Goal: Task Accomplishment & Management: Use online tool/utility

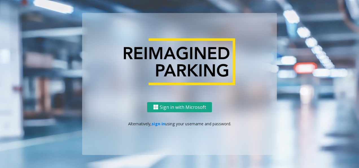
click at [168, 105] on button "Sign in with Microsoft" at bounding box center [179, 107] width 65 height 10
click at [167, 103] on button "Sign in with Microsoft" at bounding box center [179, 107] width 65 height 10
click at [159, 124] on link "sign in" at bounding box center [158, 123] width 14 height 5
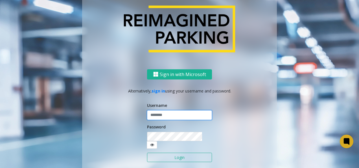
type input "*********"
click at [161, 119] on input "*********" at bounding box center [179, 115] width 65 height 10
click at [231, 109] on div "Sign in with Microsoft Alternatively, sign in using your username and password.…" at bounding box center [179, 128] width 195 height 118
click at [172, 156] on button "Login" at bounding box center [179, 157] width 65 height 10
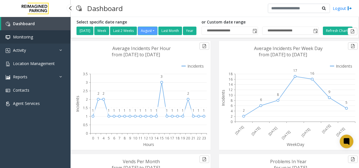
click at [23, 38] on span "Monitoring" at bounding box center [23, 36] width 20 height 5
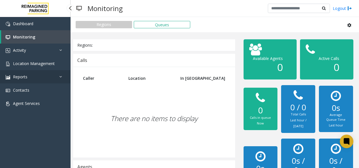
click at [26, 77] on span "Reports" at bounding box center [20, 76] width 14 height 5
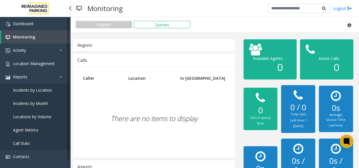
click at [33, 115] on span "Locations by Volume" at bounding box center [32, 116] width 38 height 5
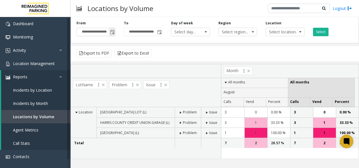
click at [111, 33] on span "Toggle popup" at bounding box center [112, 32] width 5 height 5
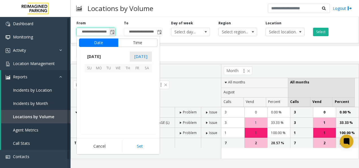
scroll to position [101155, 0]
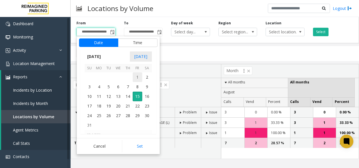
click at [138, 76] on span "1" at bounding box center [138, 77] width 10 height 10
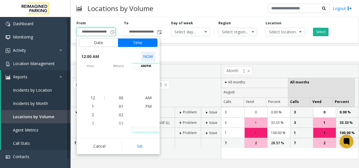
click at [147, 56] on button "NOW" at bounding box center [148, 56] width 14 height 10
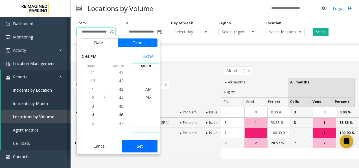
click at [140, 144] on button "Set" at bounding box center [140, 146] width 36 height 12
type input "**********"
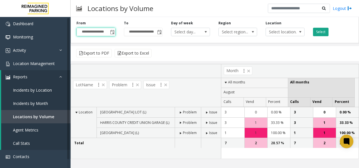
click at [318, 34] on button "Select" at bounding box center [321, 32] width 16 height 8
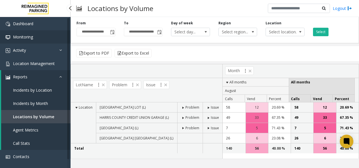
click at [27, 36] on span "Monitoring" at bounding box center [23, 36] width 20 height 5
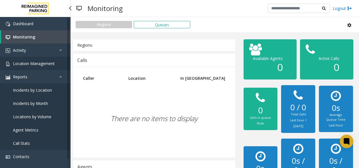
click at [24, 59] on link "Location Management" at bounding box center [35, 63] width 71 height 13
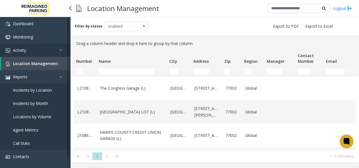
click at [23, 51] on span "Activity" at bounding box center [19, 49] width 13 height 5
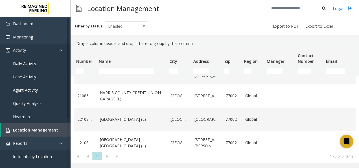
scroll to position [48, 0]
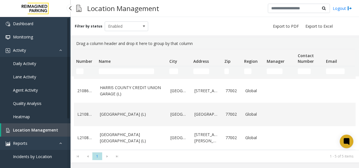
click at [30, 64] on span "Daily Activity" at bounding box center [24, 63] width 23 height 5
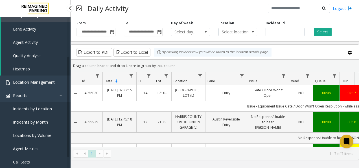
scroll to position [56, 0]
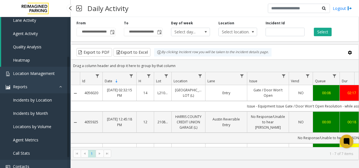
click at [38, 100] on span "Incidents by Location" at bounding box center [32, 99] width 39 height 5
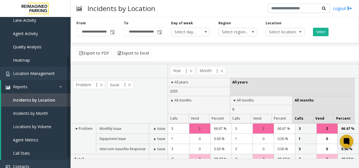
scroll to position [5, 0]
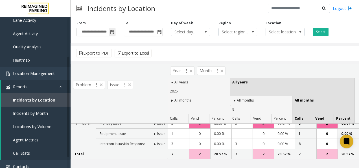
click at [112, 33] on span "Toggle popup" at bounding box center [112, 32] width 5 height 5
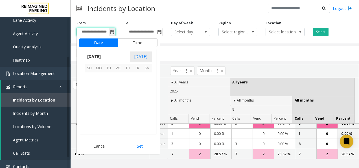
scroll to position [101155, 0]
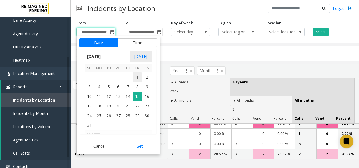
click at [135, 79] on span "1" at bounding box center [138, 77] width 10 height 10
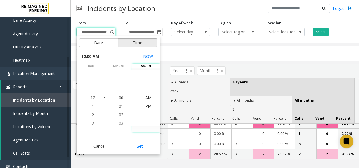
click at [146, 40] on button "Time" at bounding box center [137, 42] width 39 height 8
click at [148, 57] on button "NOW" at bounding box center [148, 56] width 14 height 10
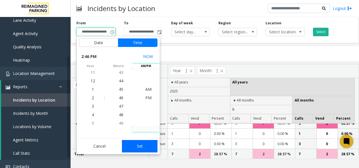
click at [141, 144] on button "Set" at bounding box center [140, 146] width 36 height 12
type input "**********"
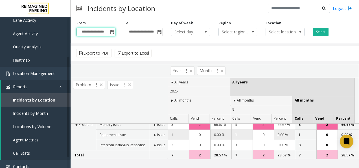
scroll to position [5, 0]
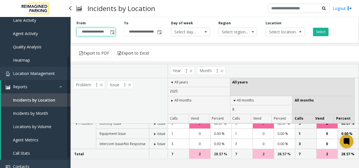
click at [33, 125] on span "Locations by Volume" at bounding box center [32, 126] width 38 height 5
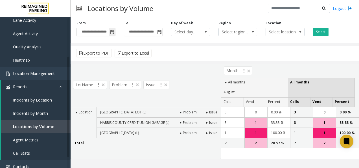
click at [114, 32] on span "Toggle popup" at bounding box center [112, 32] width 5 height 5
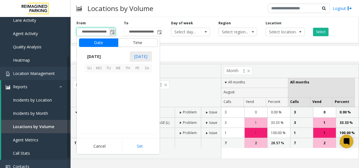
scroll to position [101155, 0]
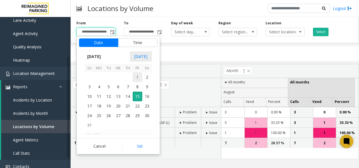
click at [138, 78] on span "1" at bounding box center [138, 77] width 10 height 10
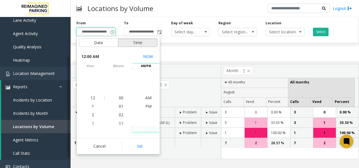
click at [139, 43] on button "Time" at bounding box center [137, 42] width 39 height 8
click at [142, 146] on button "Set" at bounding box center [140, 146] width 36 height 12
type input "**********"
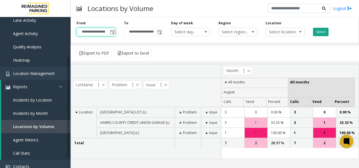
click at [320, 30] on button "Select" at bounding box center [321, 32] width 16 height 8
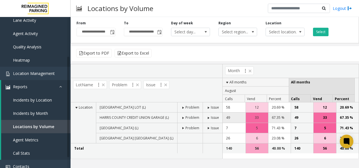
click at [255, 117] on span "33" at bounding box center [257, 117] width 4 height 5
click at [253, 119] on div "33" at bounding box center [257, 117] width 22 height 10
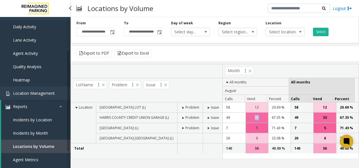
scroll to position [19, 0]
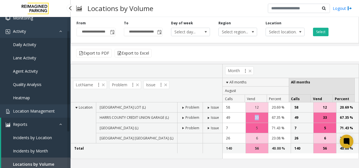
click at [24, 44] on span "Daily Activity" at bounding box center [24, 44] width 23 height 5
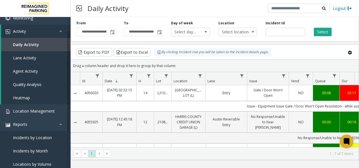
scroll to position [28, 0]
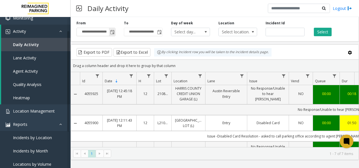
click at [110, 31] on span "Toggle popup" at bounding box center [112, 32] width 5 height 5
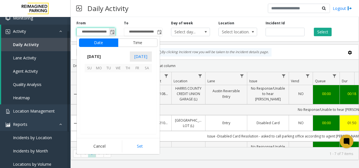
scroll to position [101155, 0]
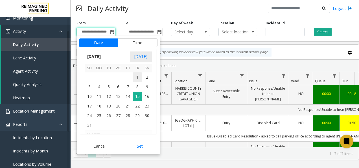
click at [135, 76] on span "1" at bounding box center [138, 77] width 10 height 10
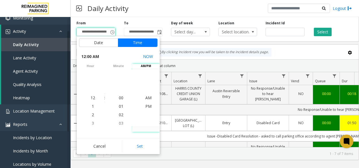
click at [138, 144] on button "Set" at bounding box center [140, 146] width 36 height 12
type input "**********"
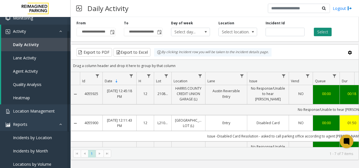
click at [320, 32] on button "Select" at bounding box center [323, 32] width 18 height 8
click at [128, 51] on button "Export to Excel" at bounding box center [131, 52] width 37 height 8
